Goal: Task Accomplishment & Management: Complete application form

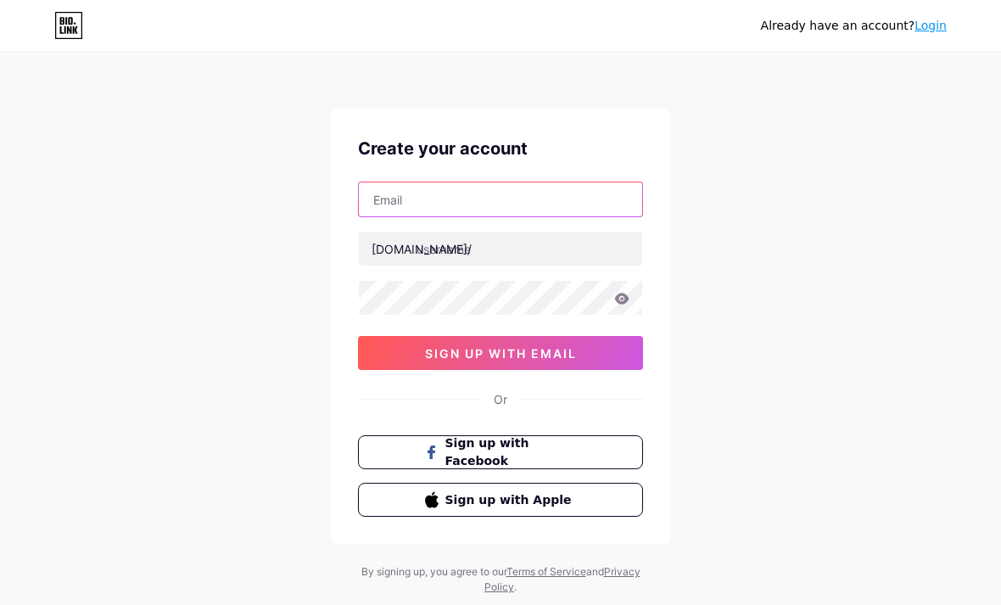
click at [376, 203] on input "text" at bounding box center [500, 199] width 283 height 34
type input "[EMAIL_ADDRESS][DOMAIN_NAME]"
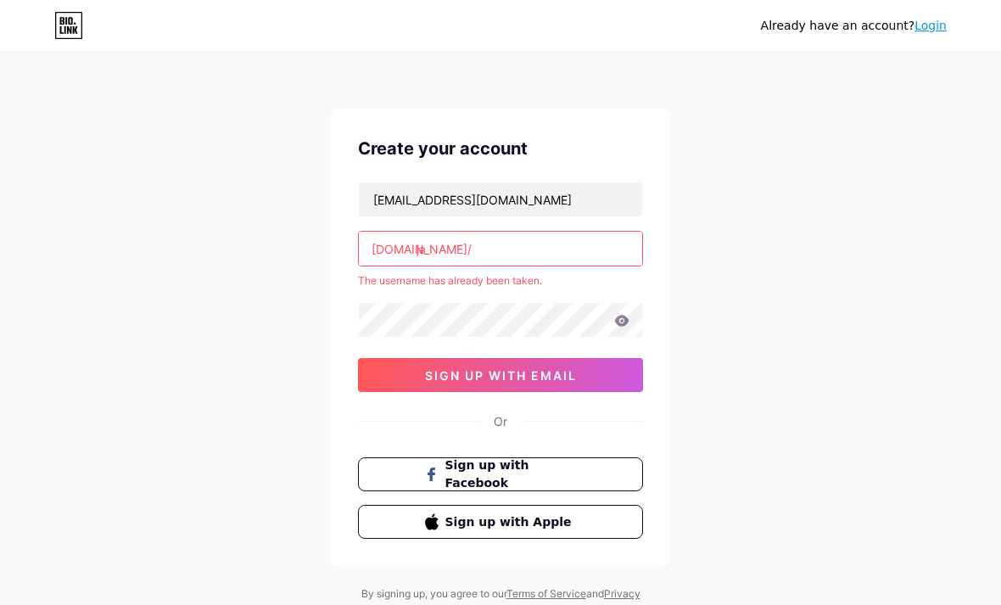
type input "j"
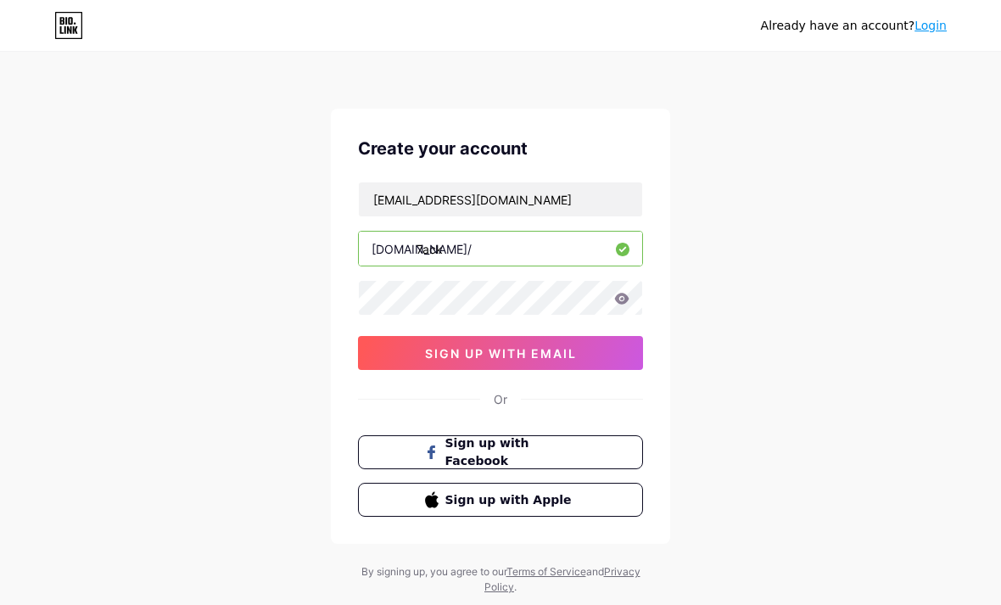
type input "7ack"
click at [427, 369] on button "sign up with email" at bounding box center [500, 353] width 285 height 34
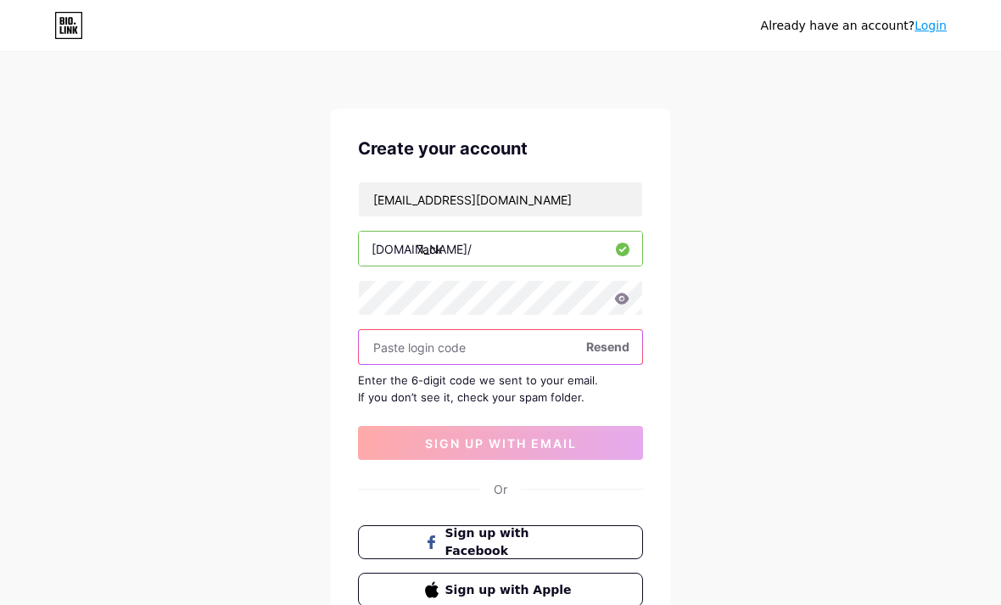
click at [408, 346] on input "text" at bounding box center [500, 347] width 283 height 34
paste input "586930"
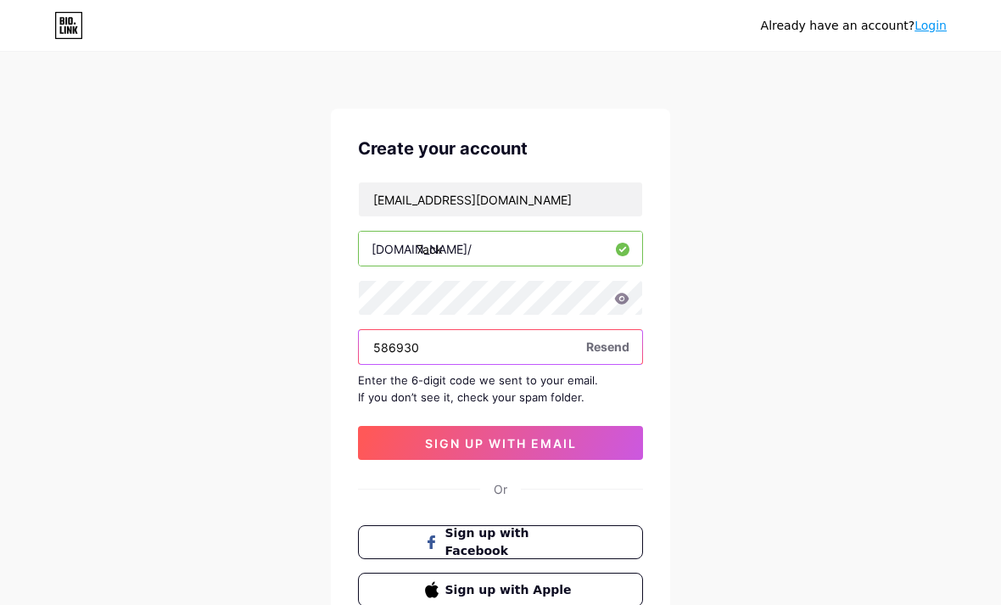
type input "586930"
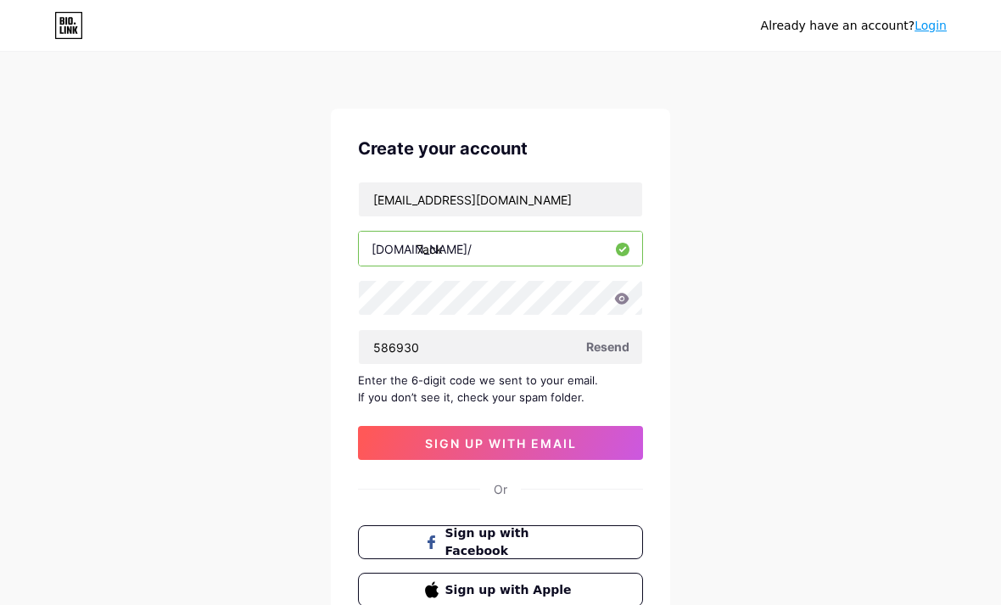
click at [434, 442] on span "sign up with email" at bounding box center [501, 443] width 152 height 14
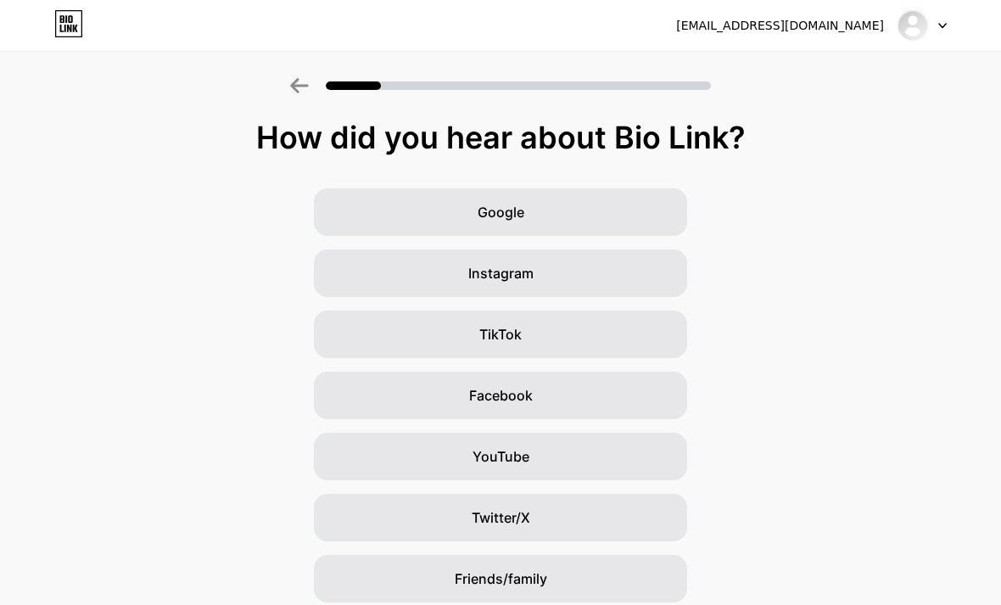
click at [375, 450] on div "YouTube" at bounding box center [500, 457] width 373 height 48
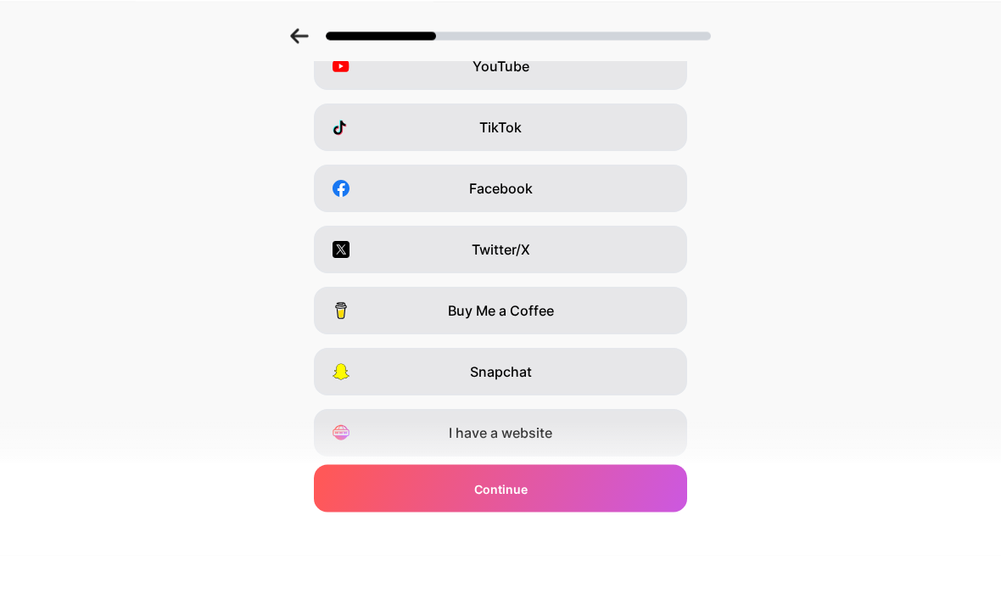
scroll to position [157, 0]
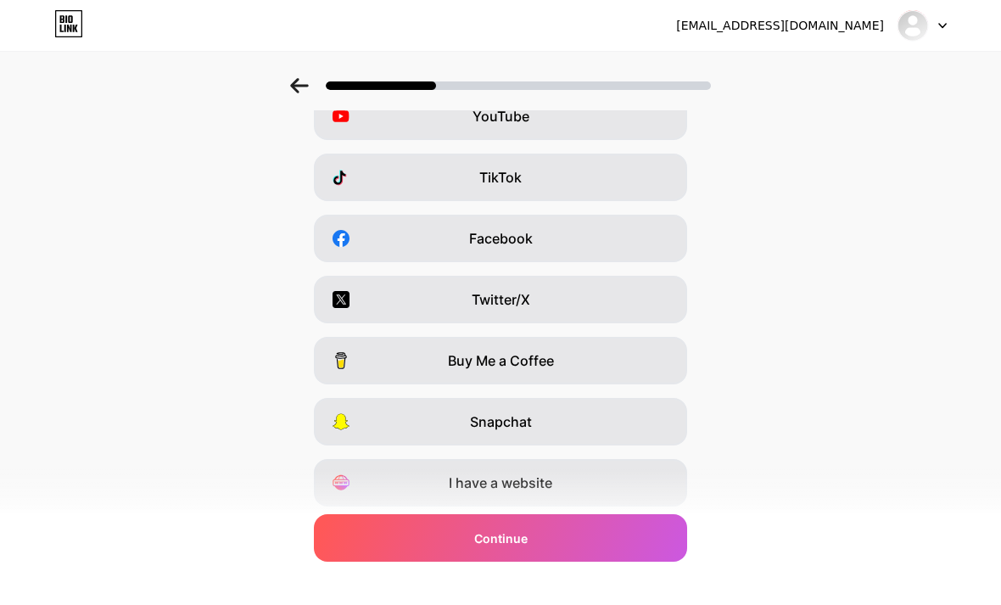
click at [418, 562] on div "Continue" at bounding box center [500, 538] width 373 height 48
click at [377, 562] on div "Continue" at bounding box center [500, 538] width 373 height 48
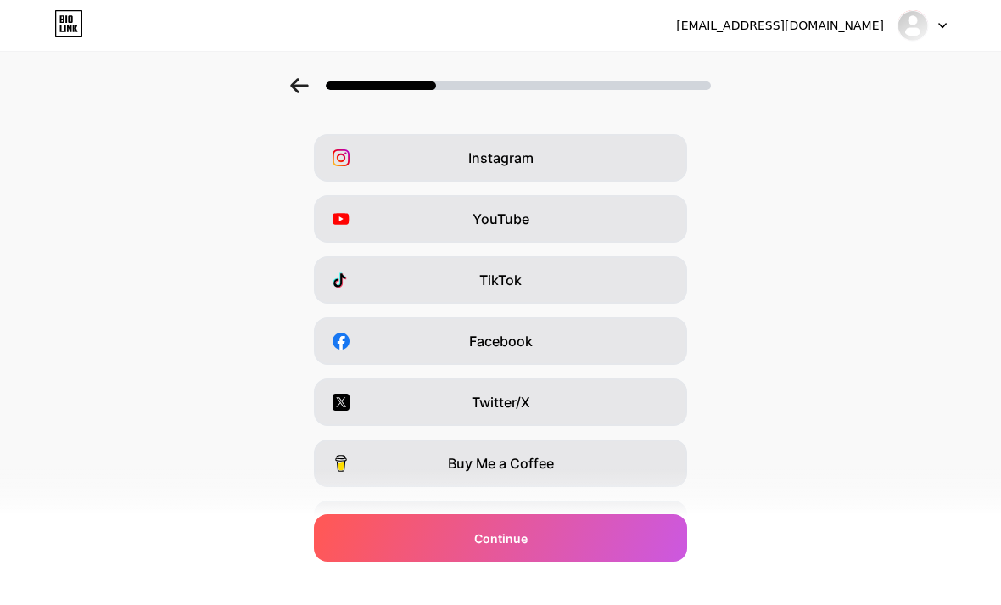
scroll to position [0, 0]
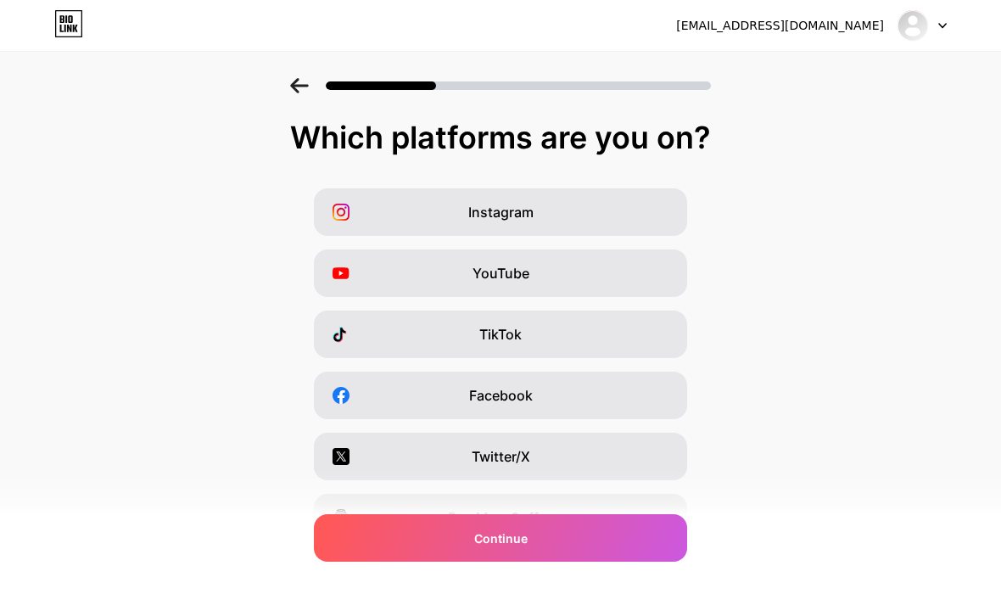
click at [367, 273] on div "YouTube" at bounding box center [500, 273] width 373 height 48
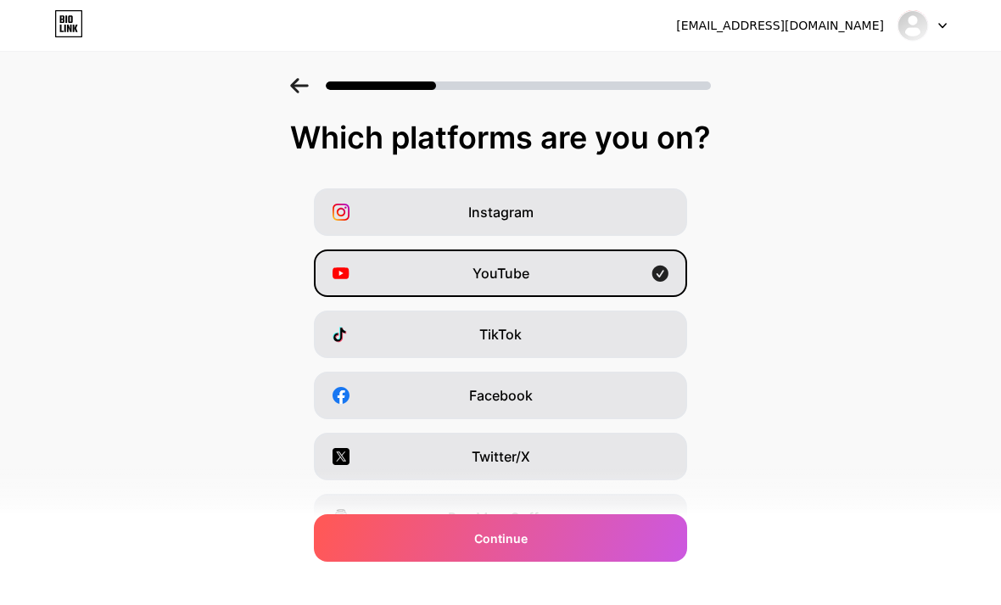
click at [382, 260] on div "YouTube" at bounding box center [500, 273] width 373 height 48
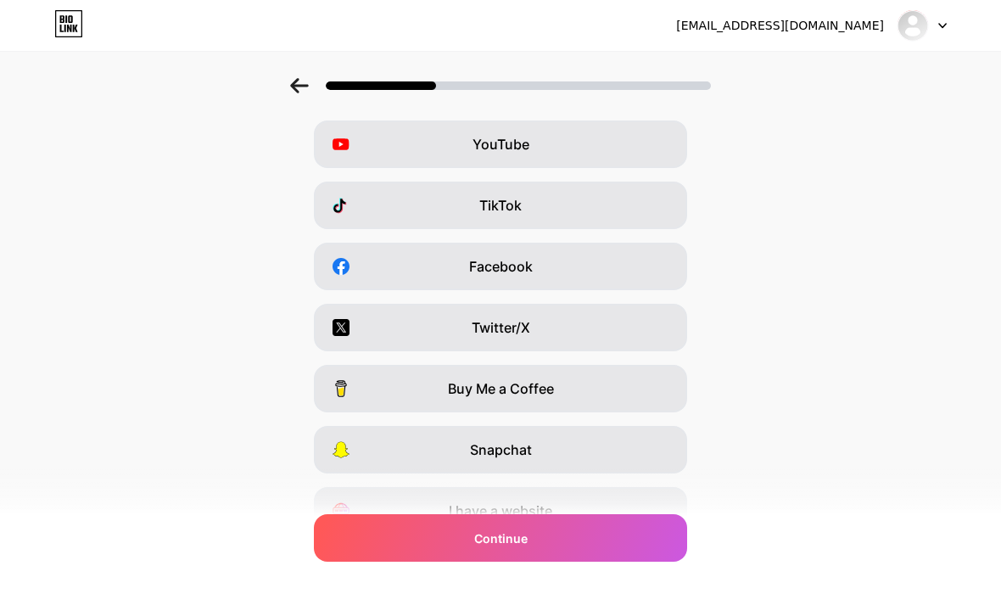
scroll to position [157, 0]
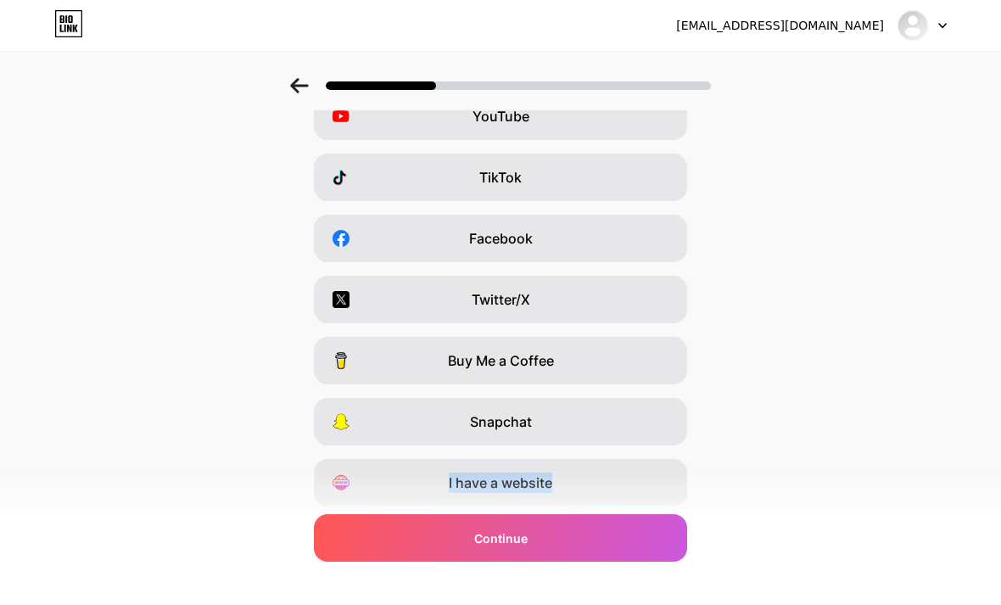
click at [203, 318] on div "Instagram YouTube TikTok Facebook Twitter/X Buy Me a Coffee Snapchat I have a w…" at bounding box center [500, 268] width 984 height 475
click at [449, 562] on div "Continue" at bounding box center [500, 538] width 373 height 48
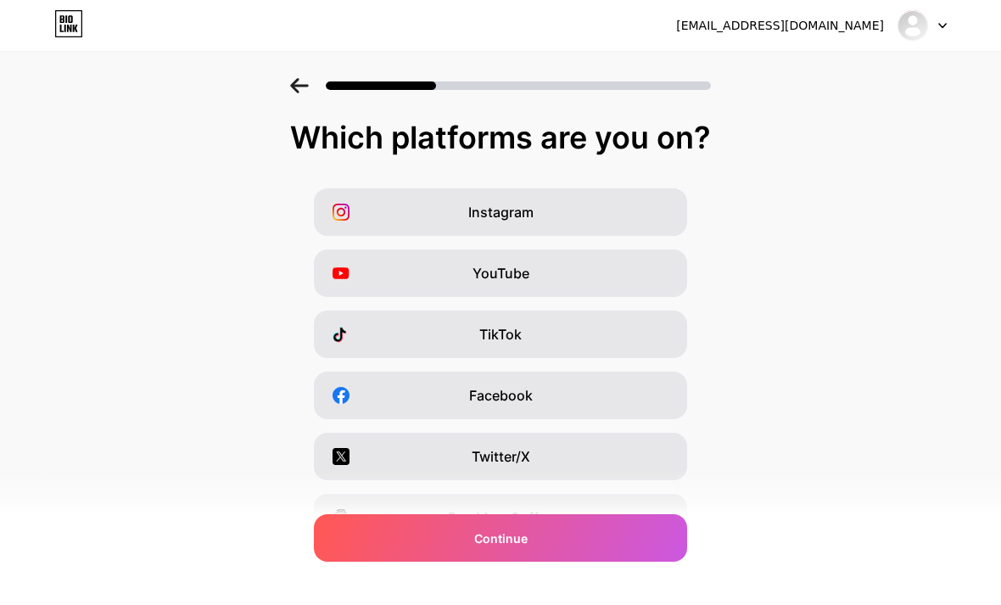
scroll to position [2, 0]
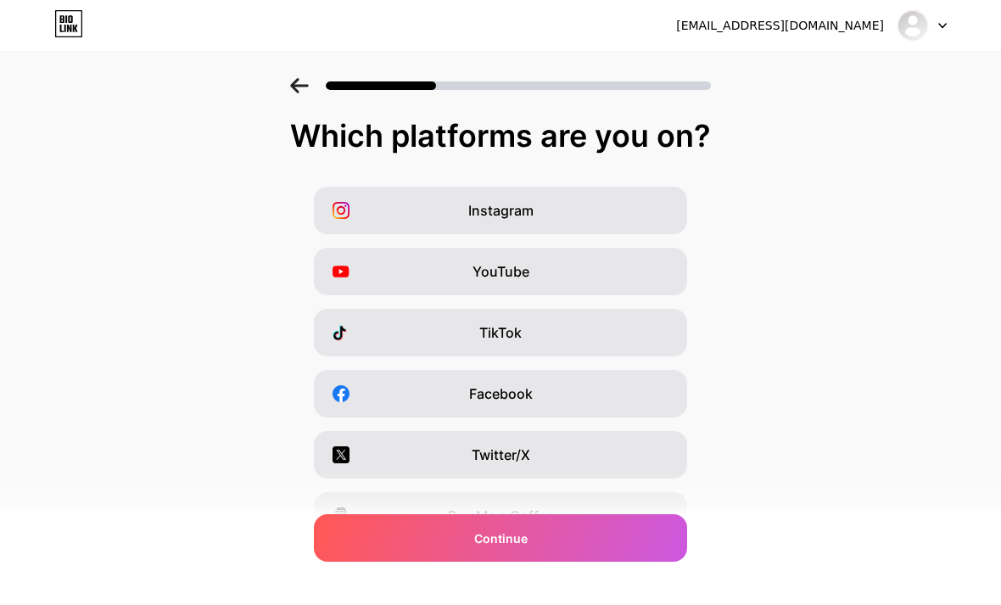
click at [419, 348] on div "TikTok" at bounding box center [500, 333] width 373 height 48
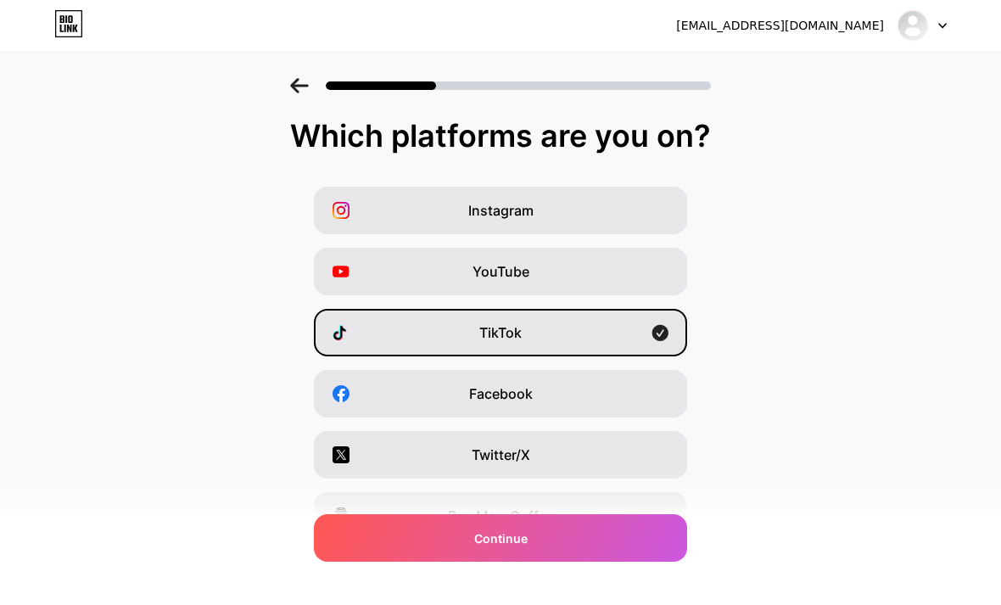
click at [412, 335] on div "TikTok" at bounding box center [500, 333] width 373 height 48
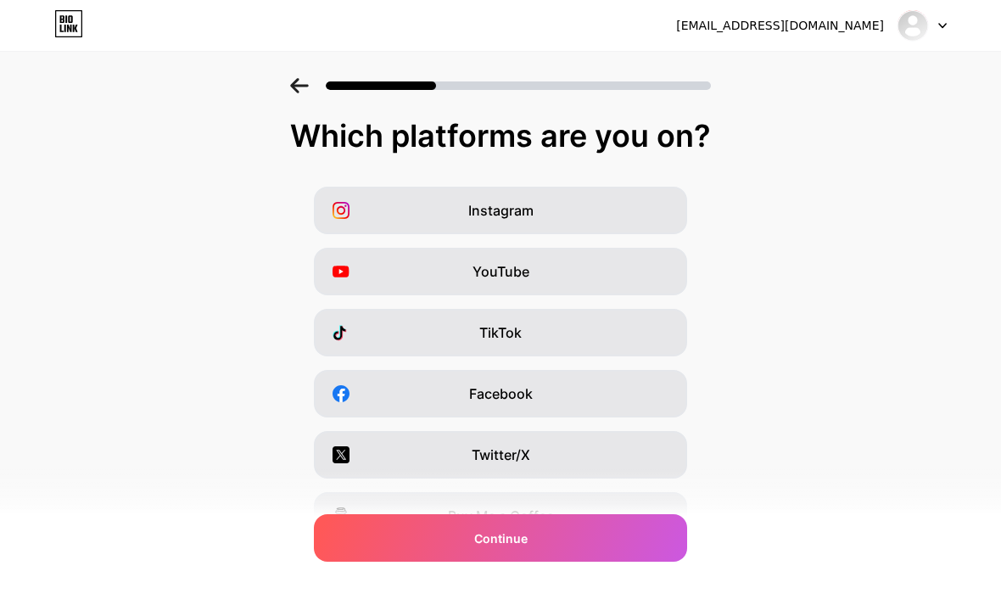
click at [506, 547] on span "Continue" at bounding box center [500, 538] width 53 height 18
click at [365, 334] on div "TikTok" at bounding box center [500, 333] width 373 height 48
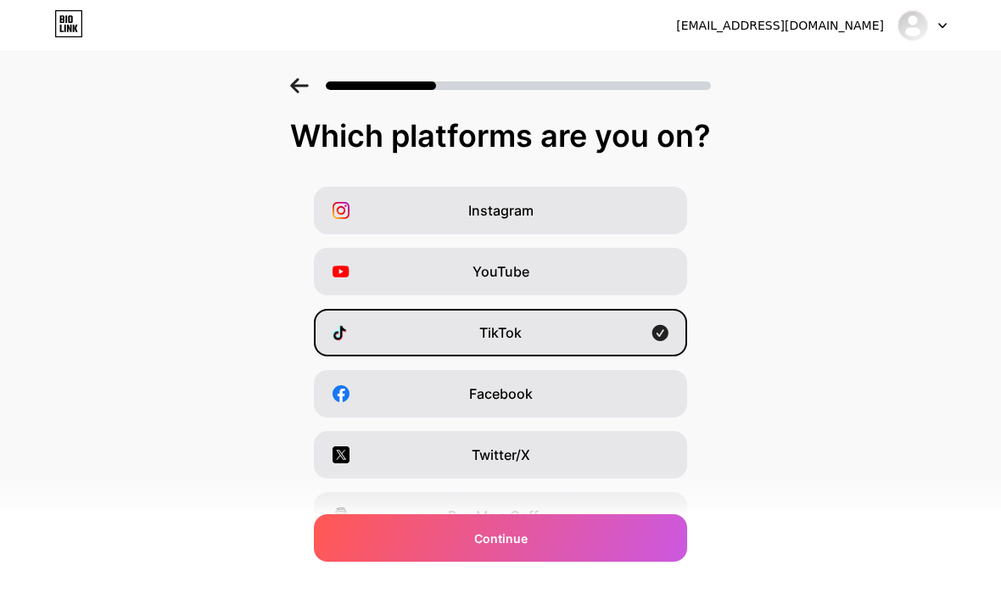
click at [520, 562] on div "Continue" at bounding box center [500, 538] width 373 height 48
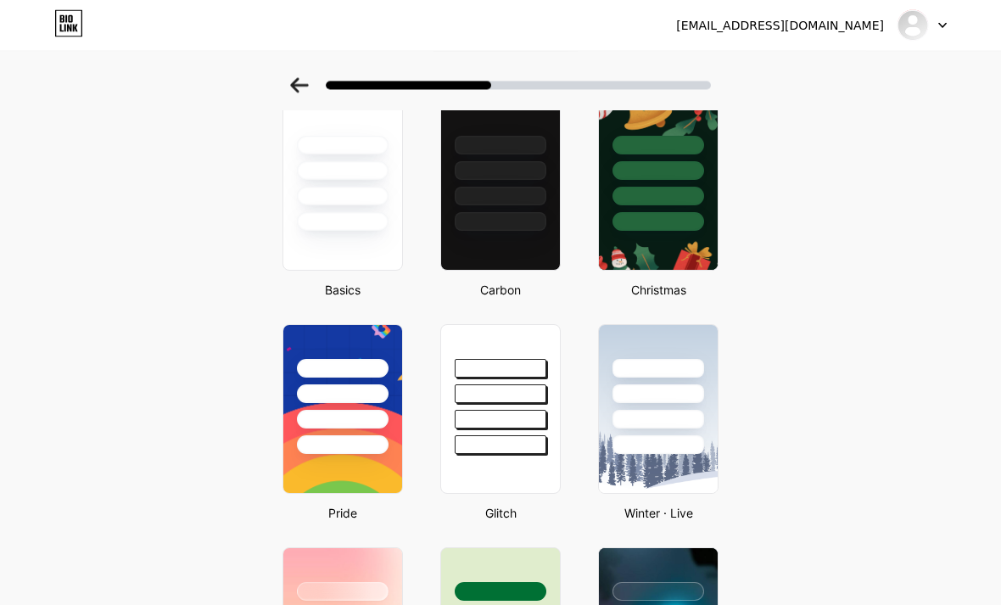
scroll to position [92, 0]
click at [667, 466] on img at bounding box center [658, 409] width 119 height 168
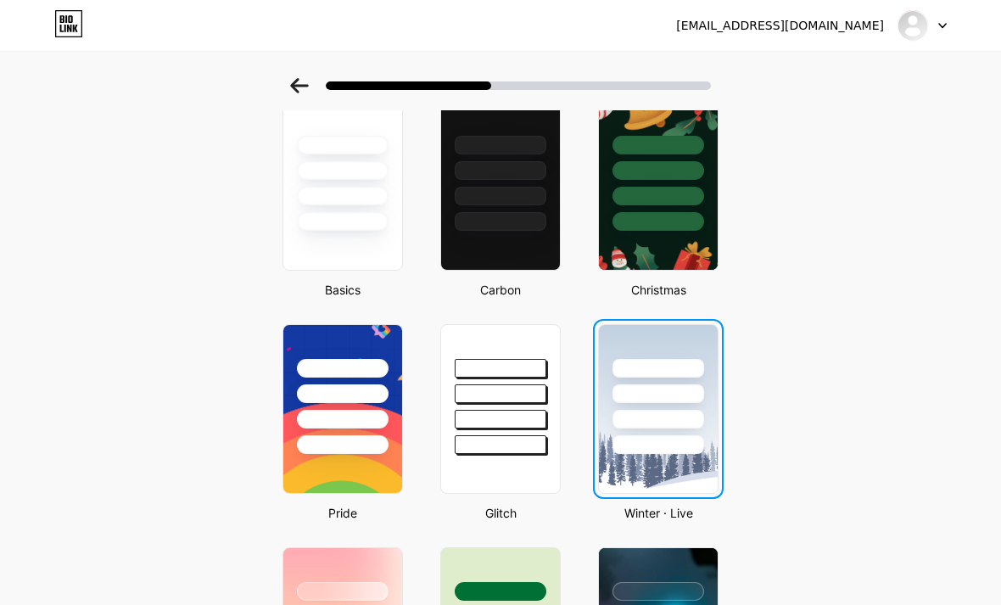
scroll to position [0, 0]
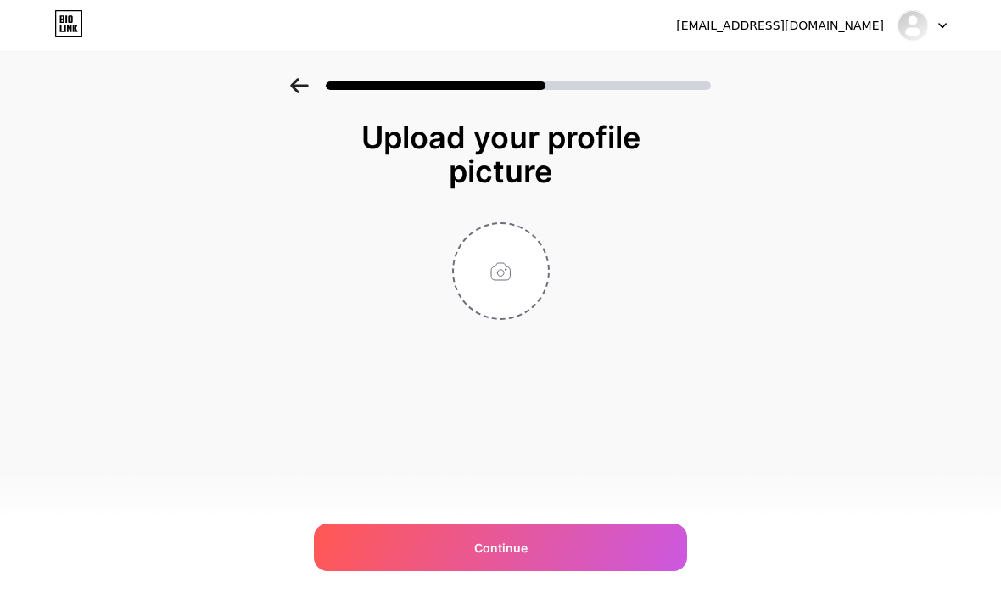
click at [549, 571] on div "Continue" at bounding box center [500, 547] width 373 height 48
click at [499, 271] on input "file" at bounding box center [501, 271] width 94 height 94
type input "C:\fakepath\image.jpg"
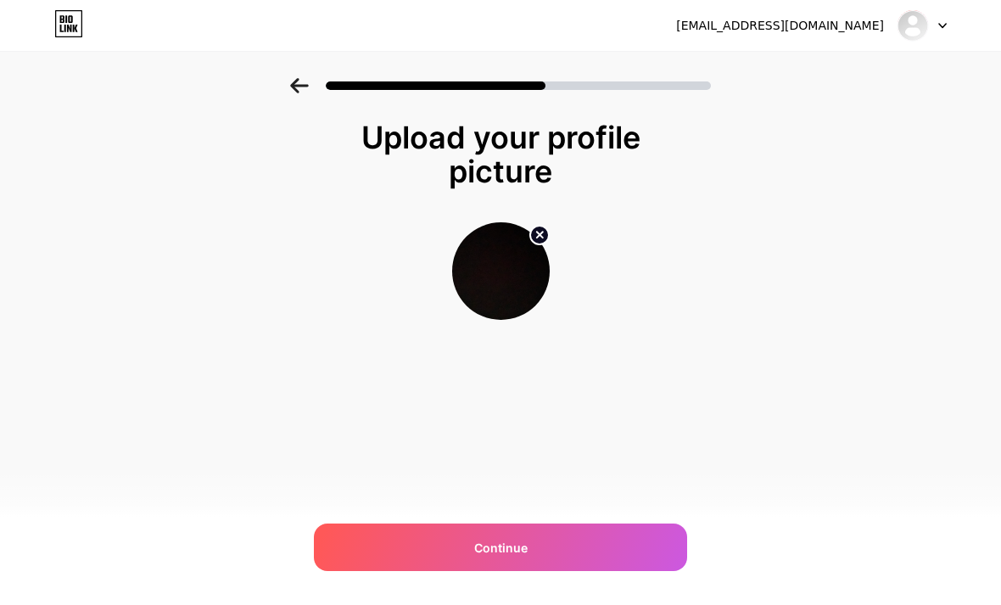
click at [488, 557] on span "Continue" at bounding box center [500, 548] width 53 height 18
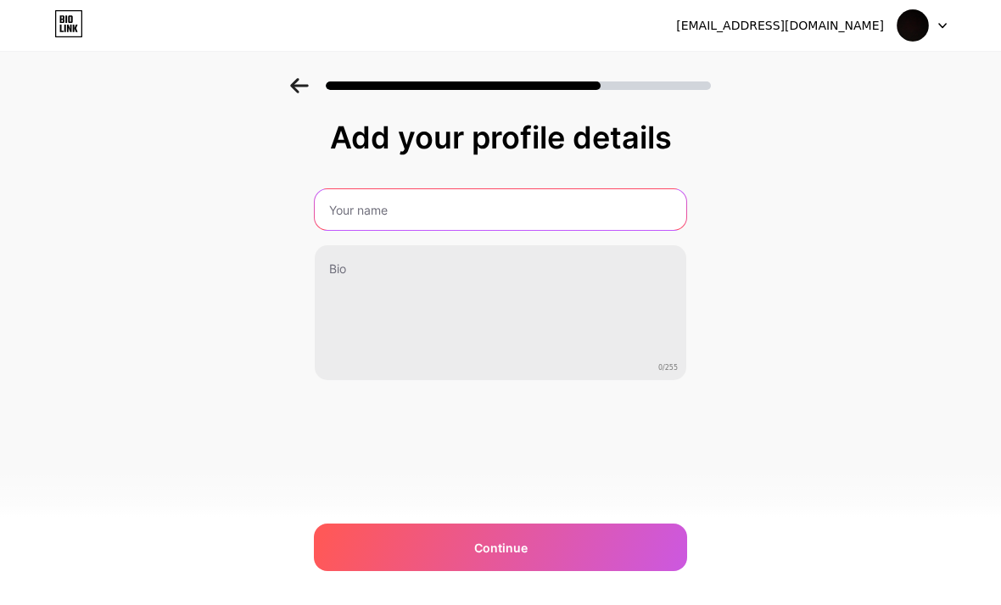
click at [365, 199] on input "text" at bounding box center [501, 209] width 372 height 41
type input "S"
type input "ADPTME"
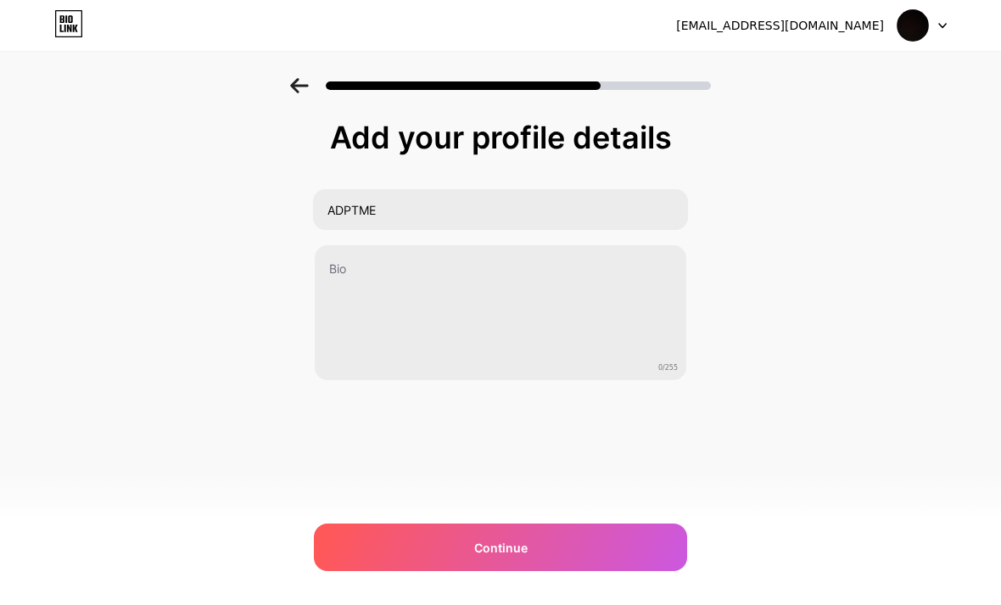
click at [355, 571] on div "Continue" at bounding box center [500, 547] width 373 height 48
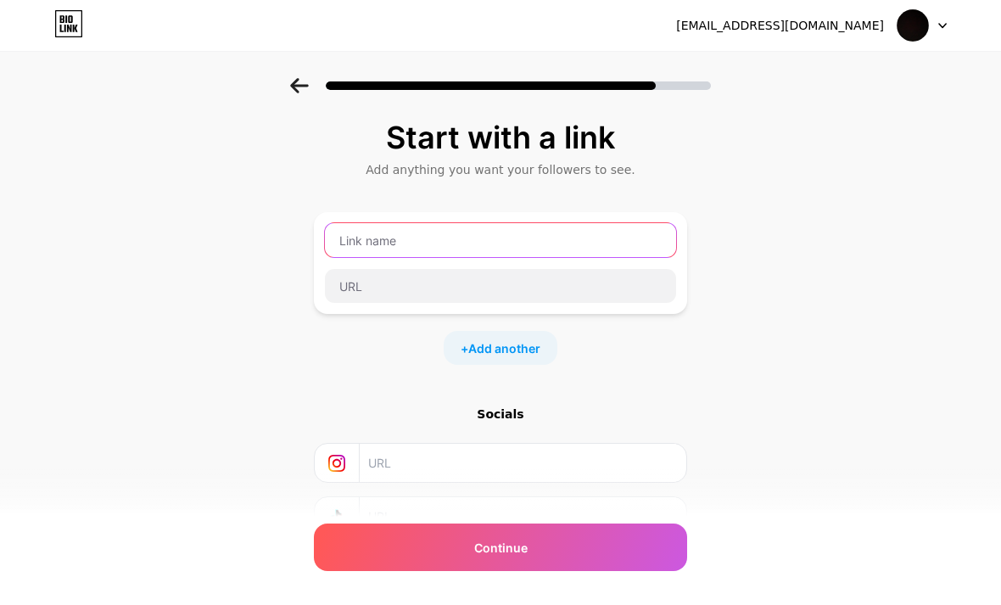
click at [365, 247] on input "text" at bounding box center [500, 240] width 351 height 34
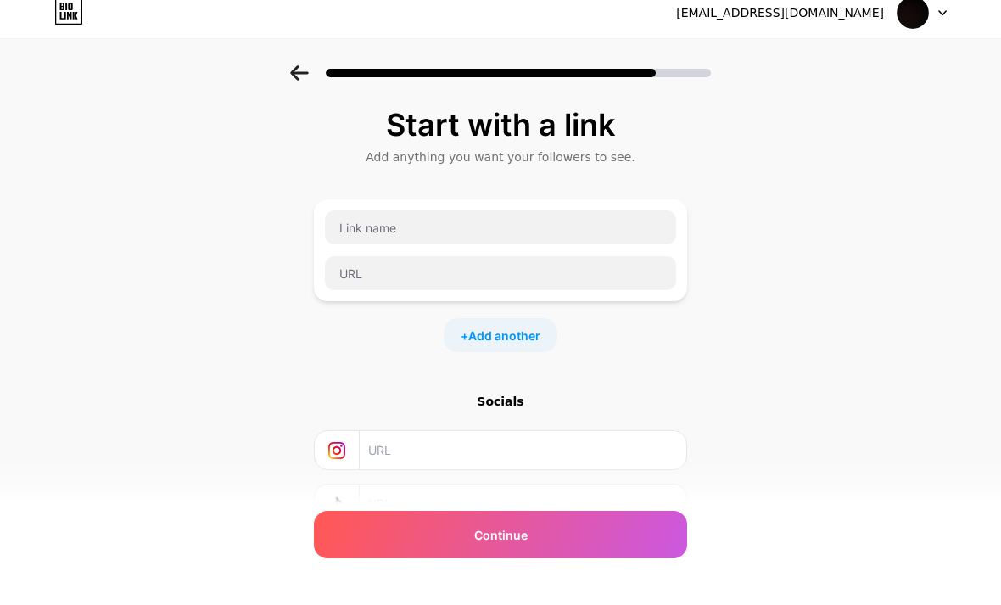
click at [353, 548] on div "Continue" at bounding box center [500, 547] width 373 height 48
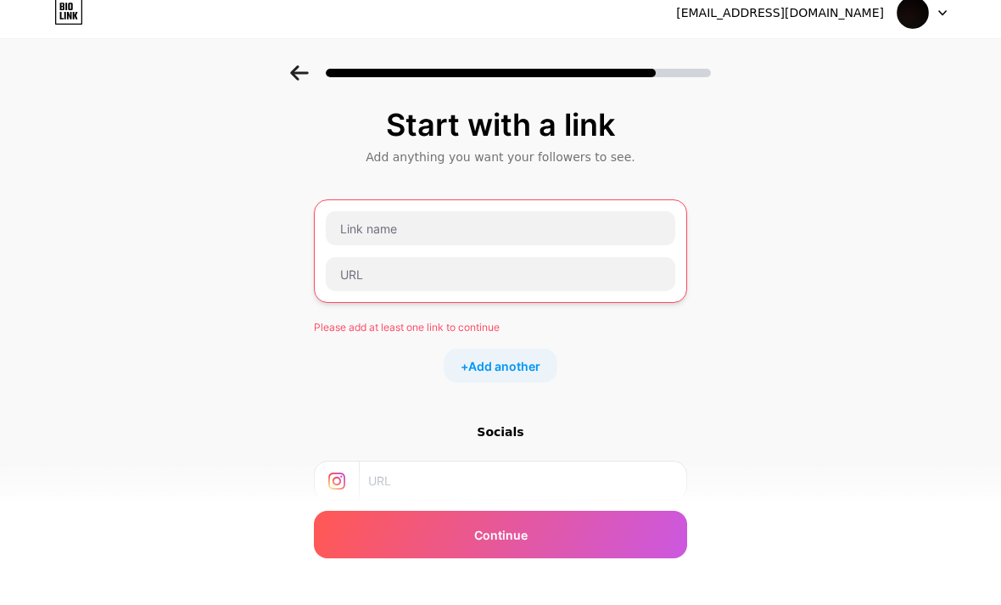
scroll to position [13, 0]
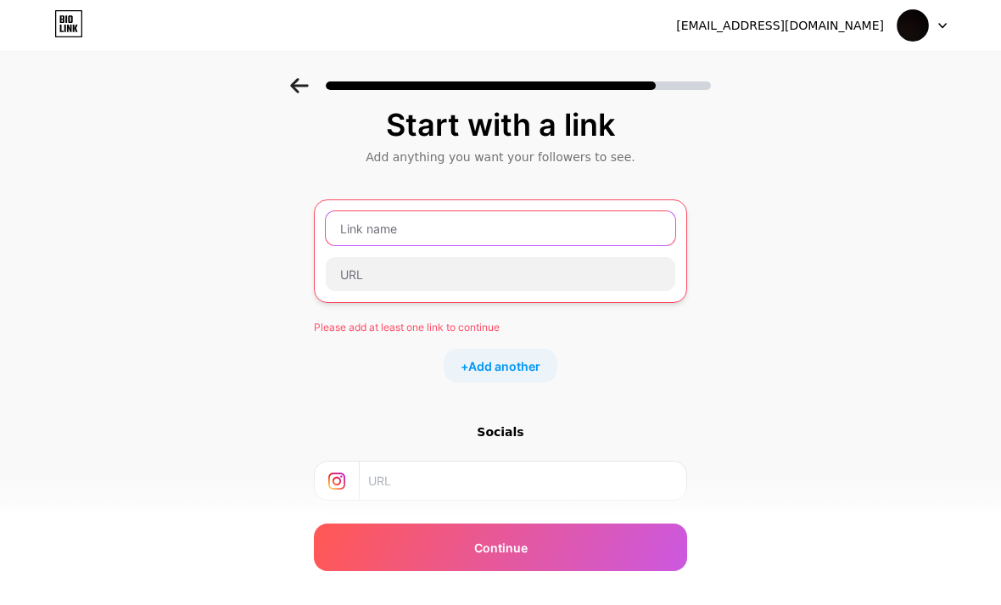
click at [363, 234] on input "text" at bounding box center [501, 228] width 350 height 34
